Goal: Task Accomplishment & Management: Use online tool/utility

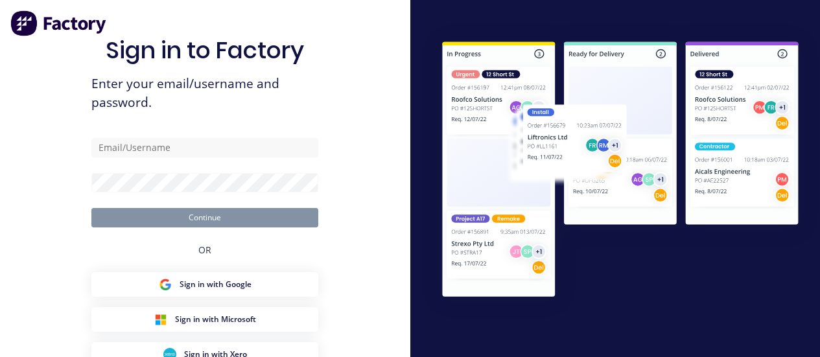
click at [166, 148] on input "text" at bounding box center [204, 147] width 227 height 19
type input "[PERSON_NAME][EMAIL_ADDRESS][DOMAIN_NAME]"
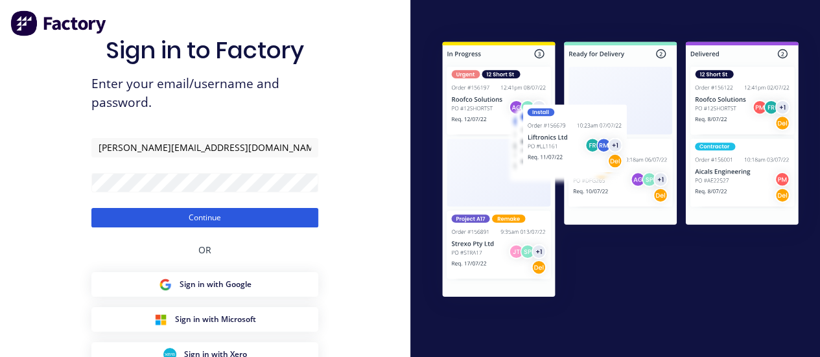
click at [213, 211] on button "Continue" at bounding box center [204, 217] width 227 height 19
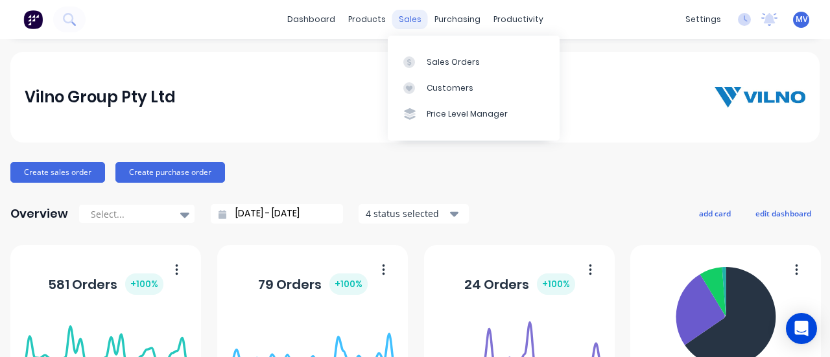
click at [406, 19] on div "sales" at bounding box center [410, 19] width 36 height 19
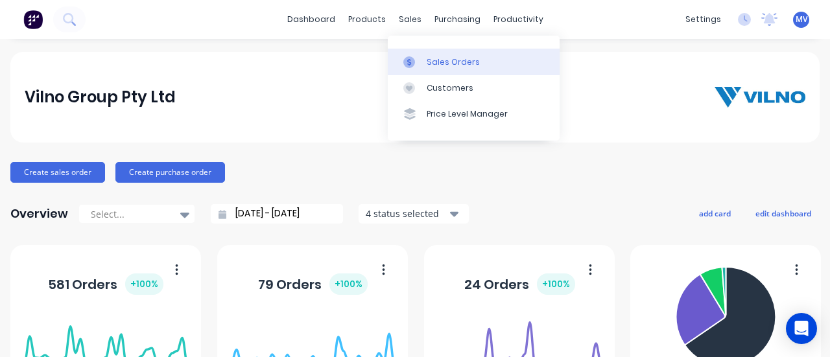
click at [443, 57] on div "Sales Orders" at bounding box center [453, 62] width 53 height 12
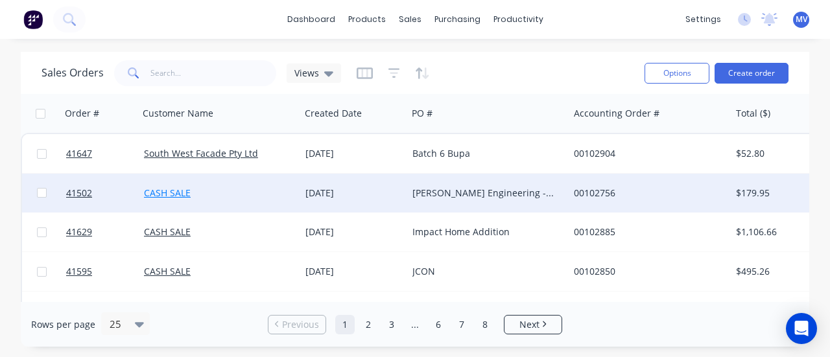
click at [174, 195] on link "CASH SALE" at bounding box center [167, 193] width 47 height 12
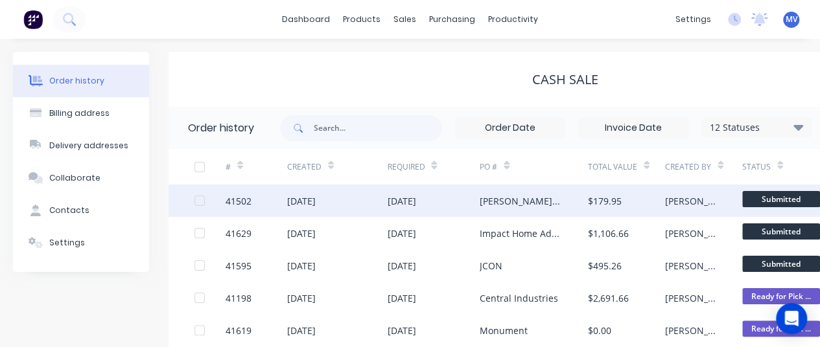
scroll to position [65, 0]
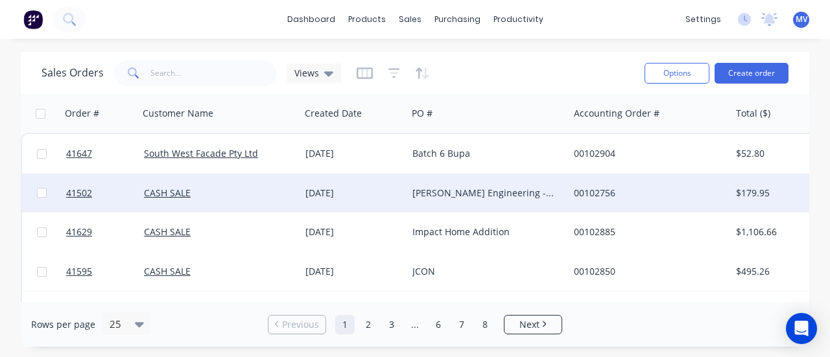
click at [437, 193] on div "[PERSON_NAME] Engineering - 14695" at bounding box center [484, 193] width 144 height 13
